Goal: Use online tool/utility: Utilize a website feature to perform a specific function

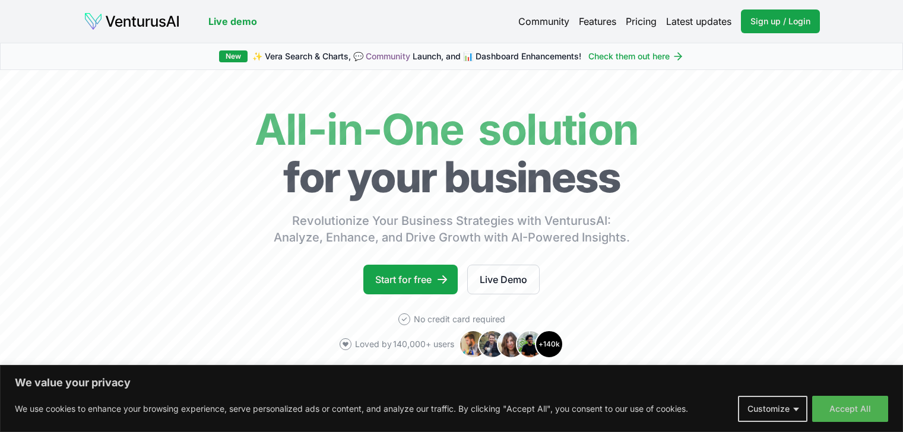
scroll to position [149, 0]
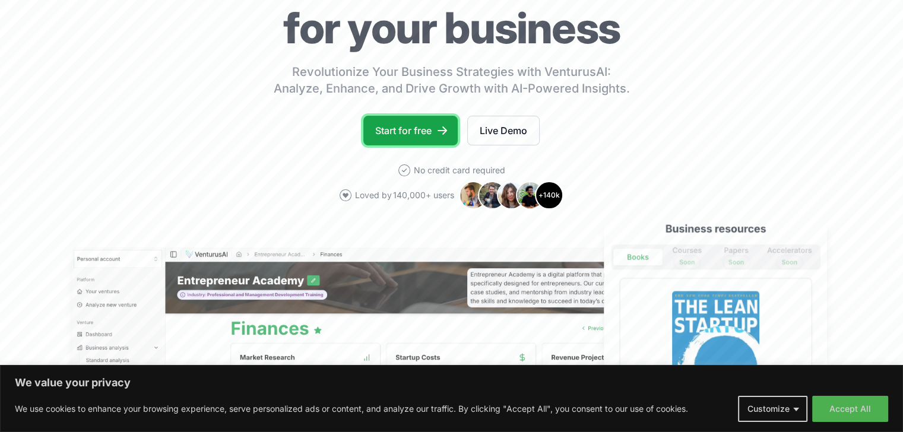
click at [402, 126] on link "Start for free" at bounding box center [410, 131] width 94 height 30
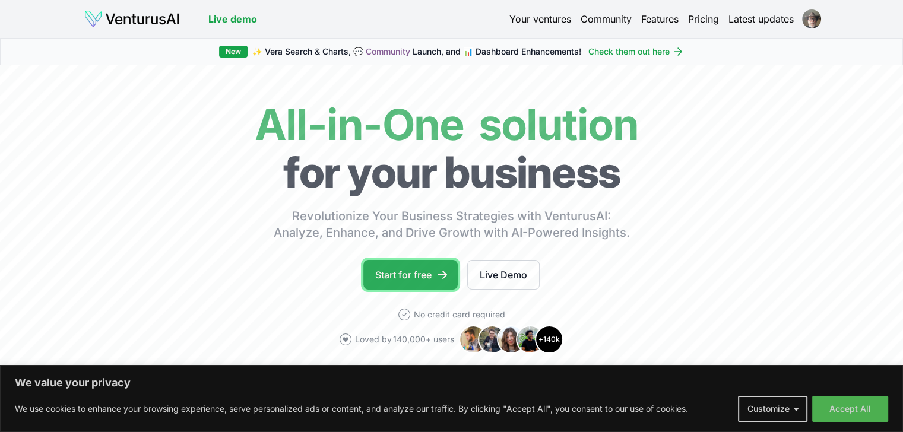
click at [404, 270] on link "Start for free" at bounding box center [410, 275] width 94 height 30
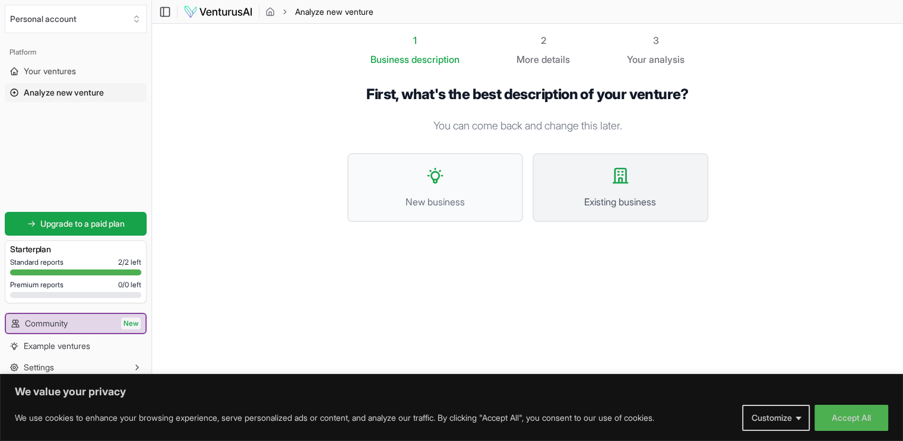
click at [619, 177] on icon at bounding box center [620, 175] width 19 height 19
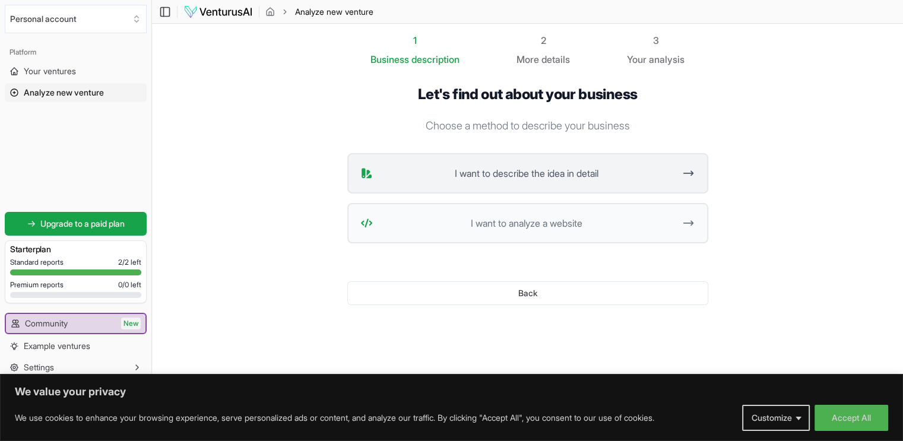
click at [509, 169] on span "I want to describe the idea in detail" at bounding box center [527, 173] width 298 height 14
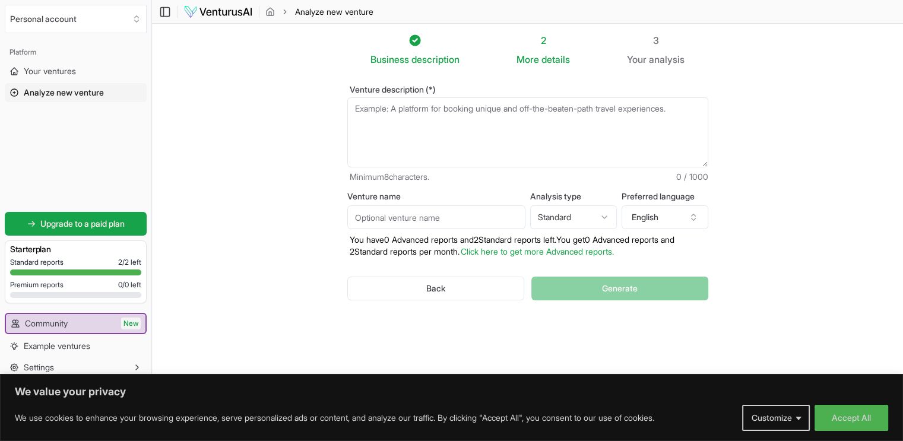
paste textarea "Campaign objective Lead generation: Attract qualified prospects (SMB owners, fo…"
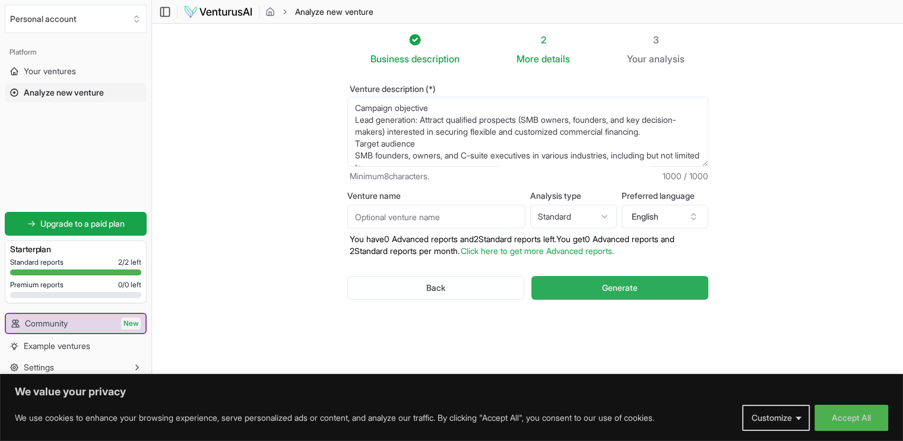
type textarea "Campaign objective Lead generation: Attract qualified prospects (SMB owners, fo…"
click at [619, 285] on span "Generate" at bounding box center [620, 288] width 36 height 12
